Goal: Task Accomplishment & Management: Manage account settings

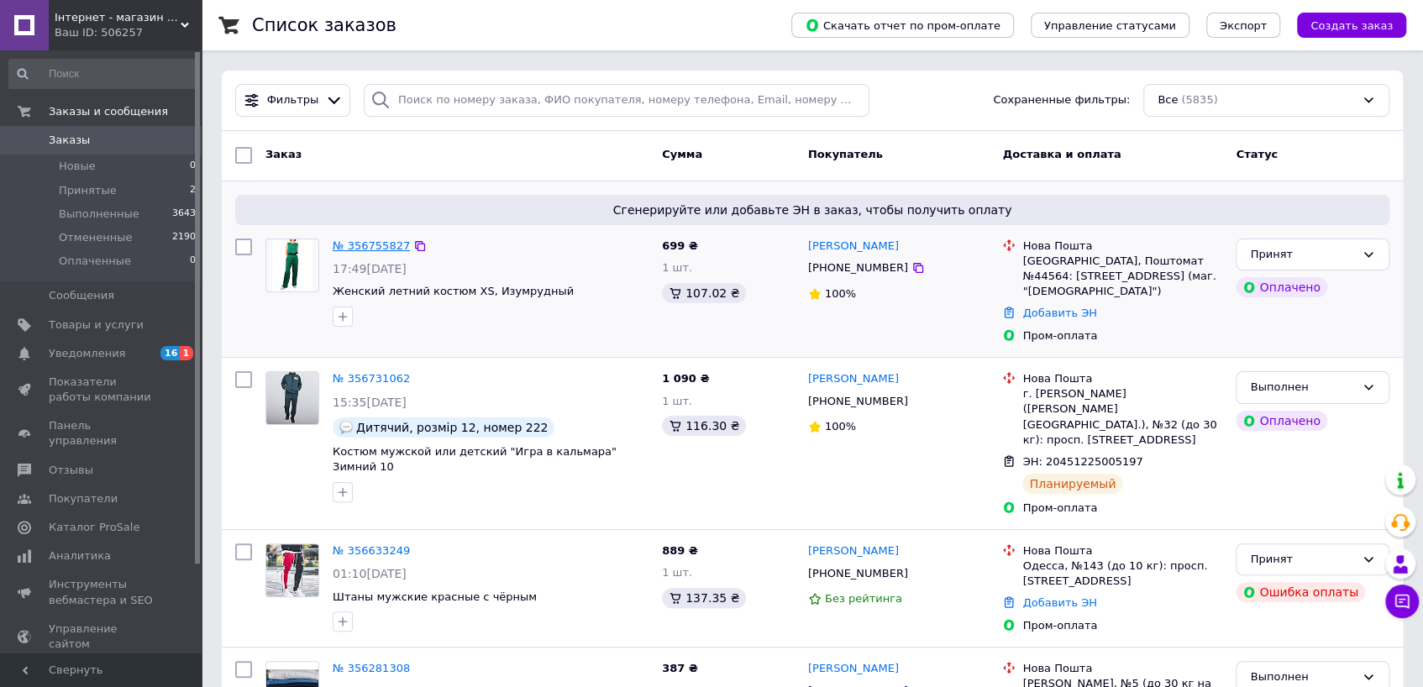
click at [366, 244] on link "№ 356755827" at bounding box center [371, 245] width 77 height 13
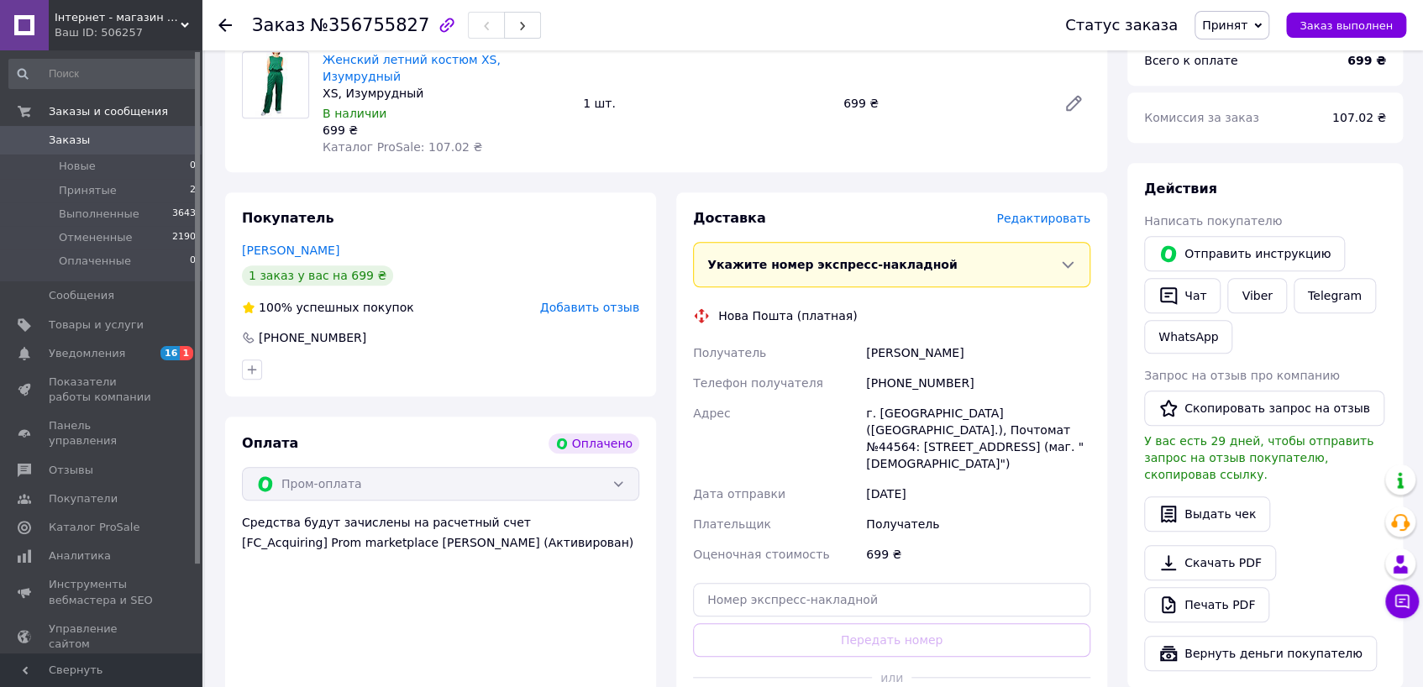
scroll to position [764, 0]
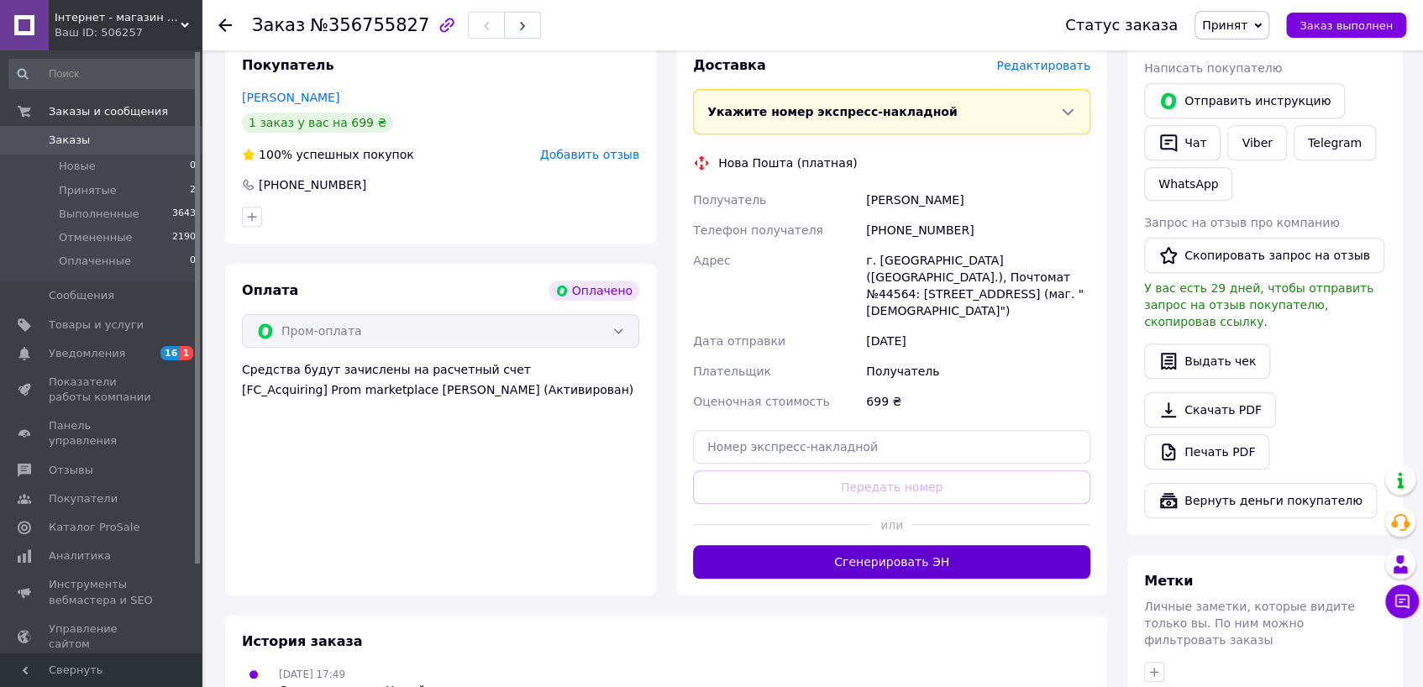
click at [878, 545] on button "Сгенерировать ЭН" at bounding box center [891, 562] width 397 height 34
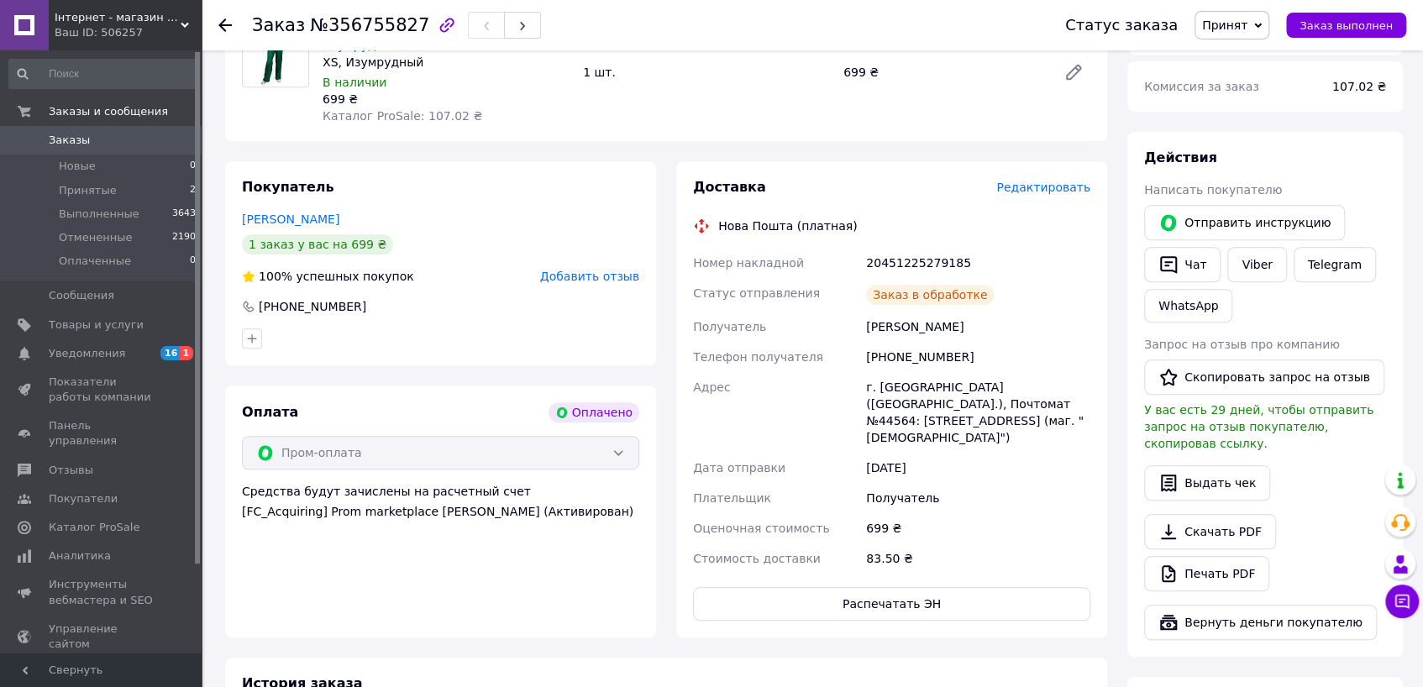
scroll to position [611, 0]
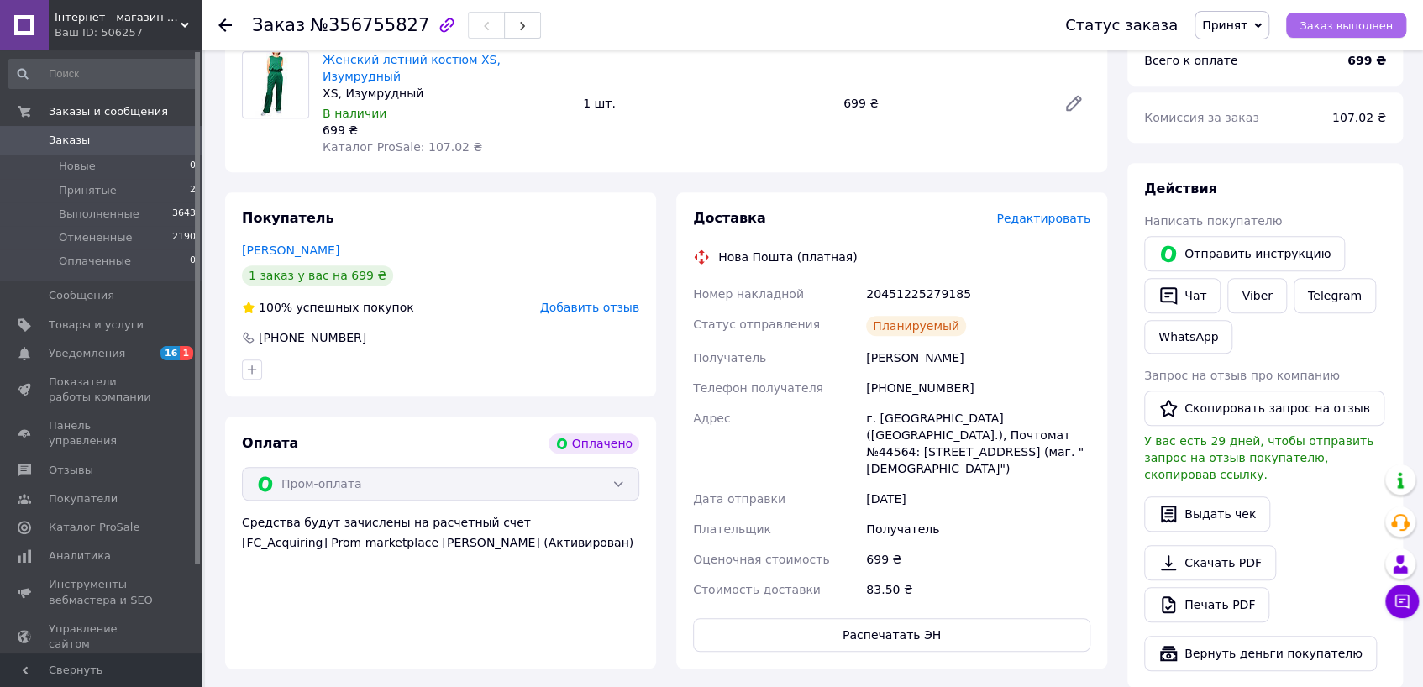
click at [1373, 24] on span "Заказ выполнен" at bounding box center [1346, 25] width 93 height 13
